Goal: Find contact information: Find contact information

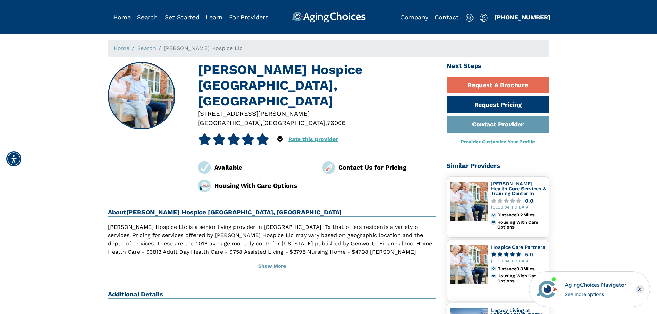
click at [441, 17] on link "Contact" at bounding box center [447, 16] width 24 height 7
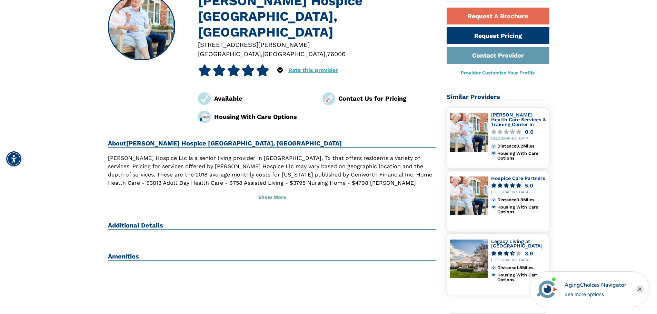
scroll to position [104, 0]
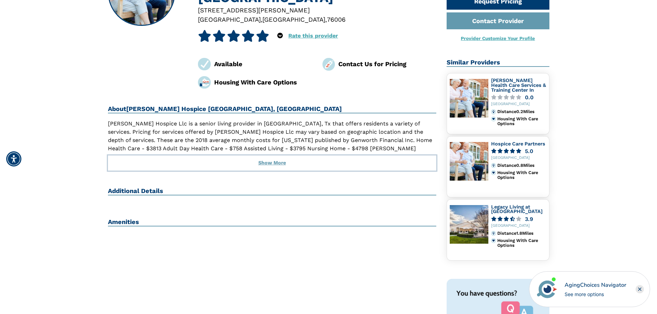
click at [272, 156] on button "Show More" at bounding box center [272, 163] width 329 height 15
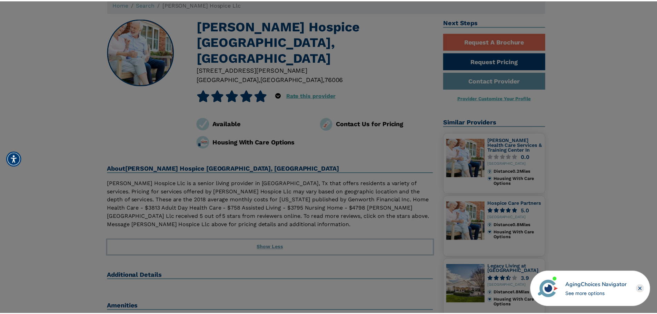
scroll to position [35, 0]
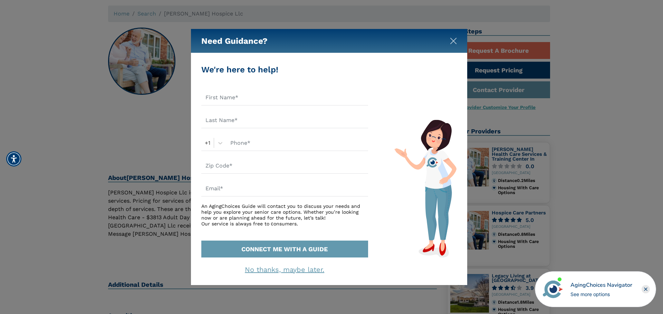
click at [452, 41] on img "Close" at bounding box center [453, 41] width 7 height 7
